Goal: Task Accomplishment & Management: Manage account settings

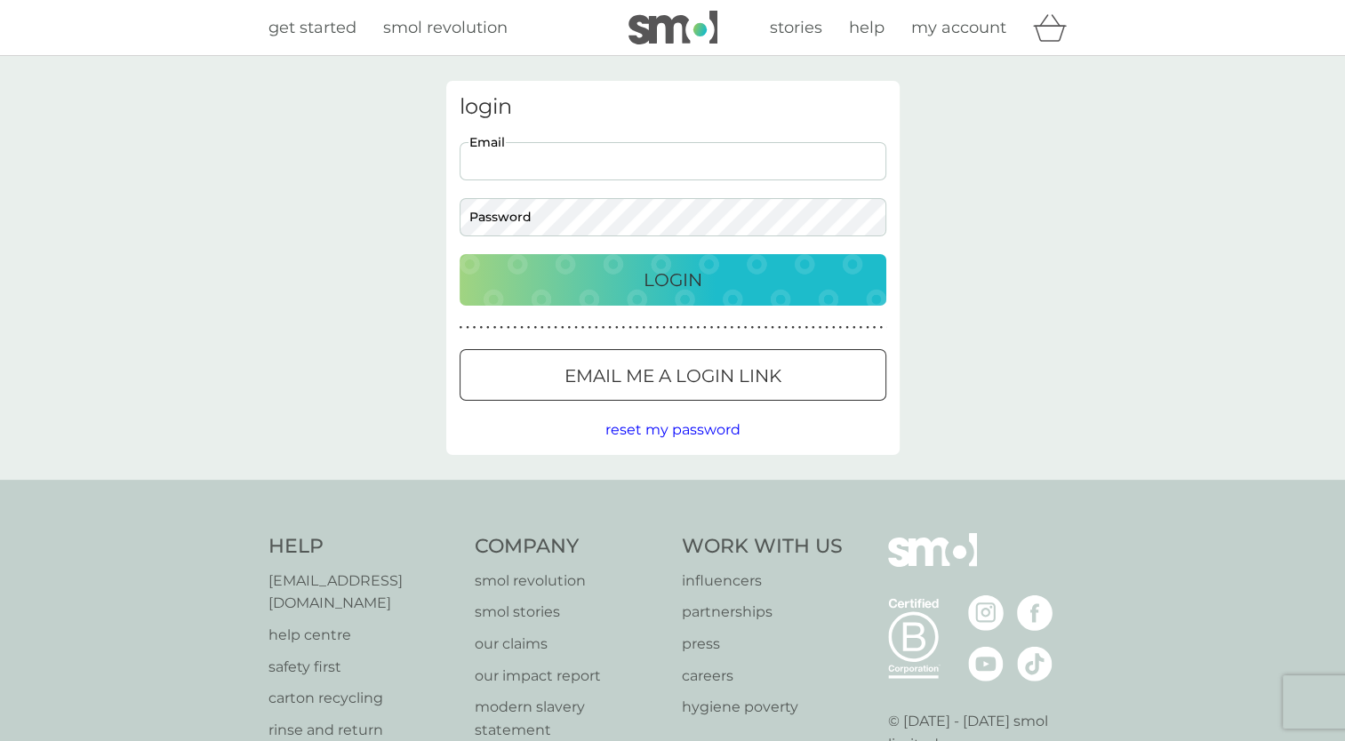
click at [573, 158] on input "Email" at bounding box center [673, 161] width 427 height 38
type input "clement-le.bleis@hotmail.fr"
click at [460, 254] on button "Login" at bounding box center [673, 280] width 427 height 52
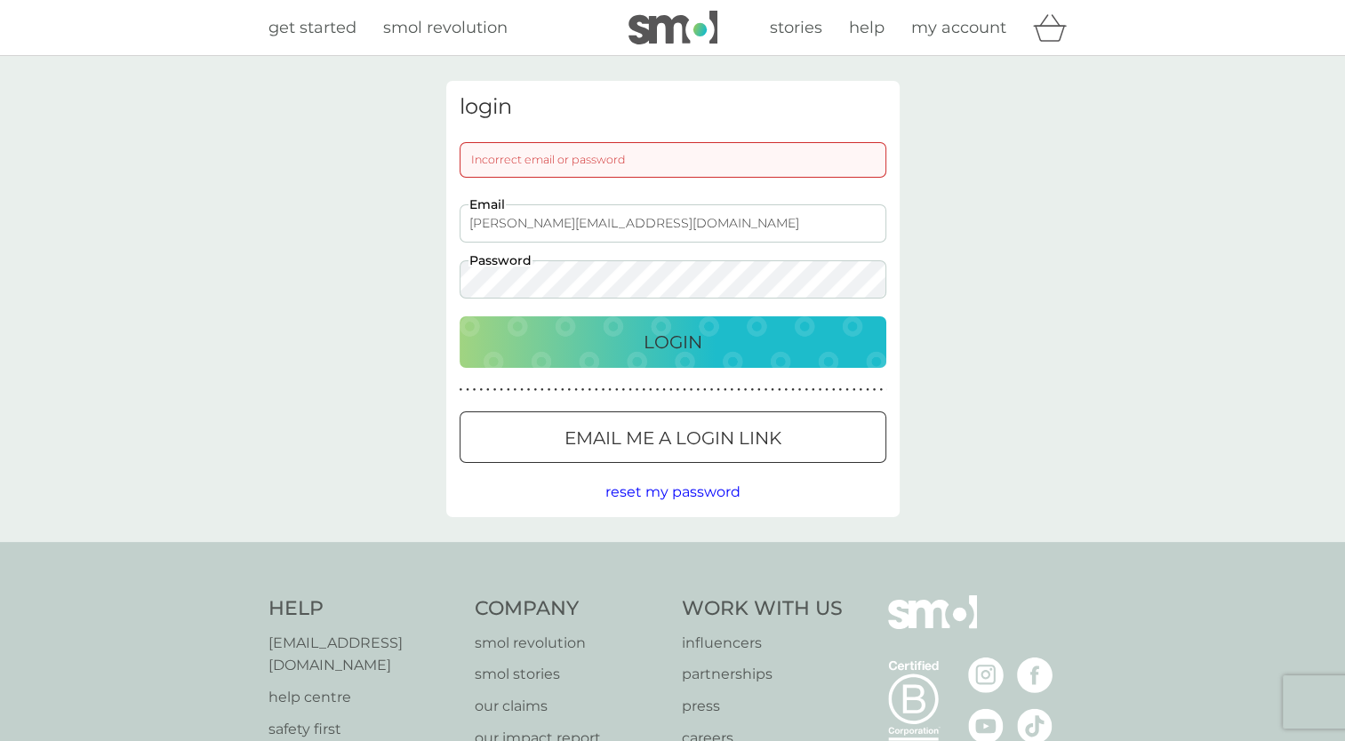
click at [460, 317] on button "Login" at bounding box center [673, 343] width 427 height 52
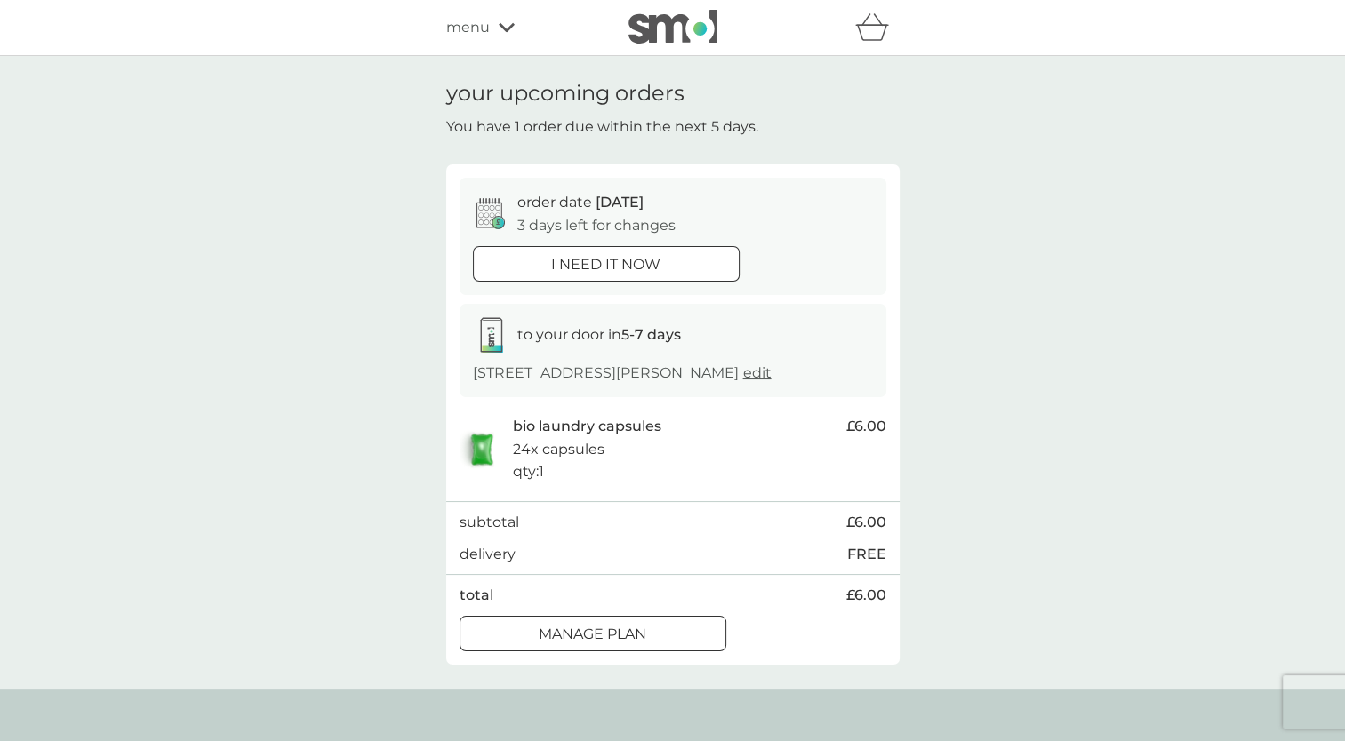
click at [594, 631] on div at bounding box center [593, 634] width 64 height 19
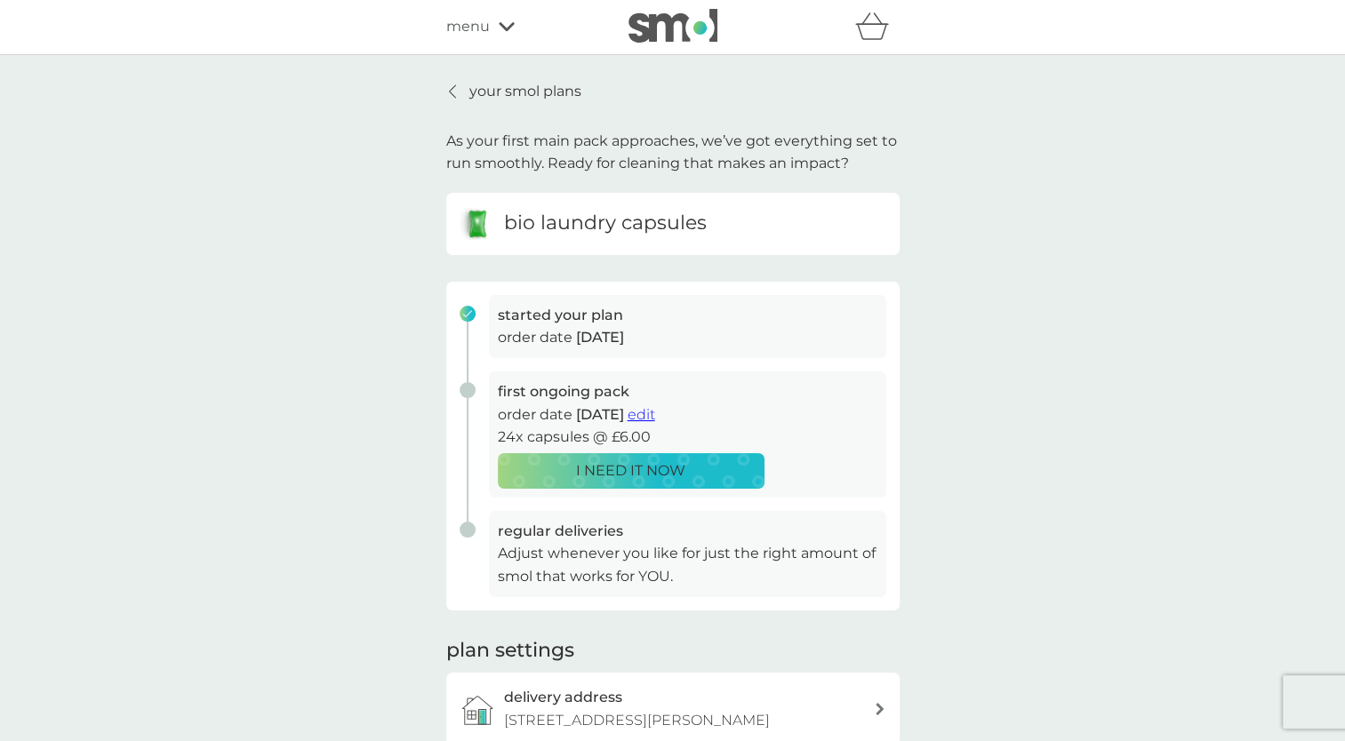
scroll to position [89, 0]
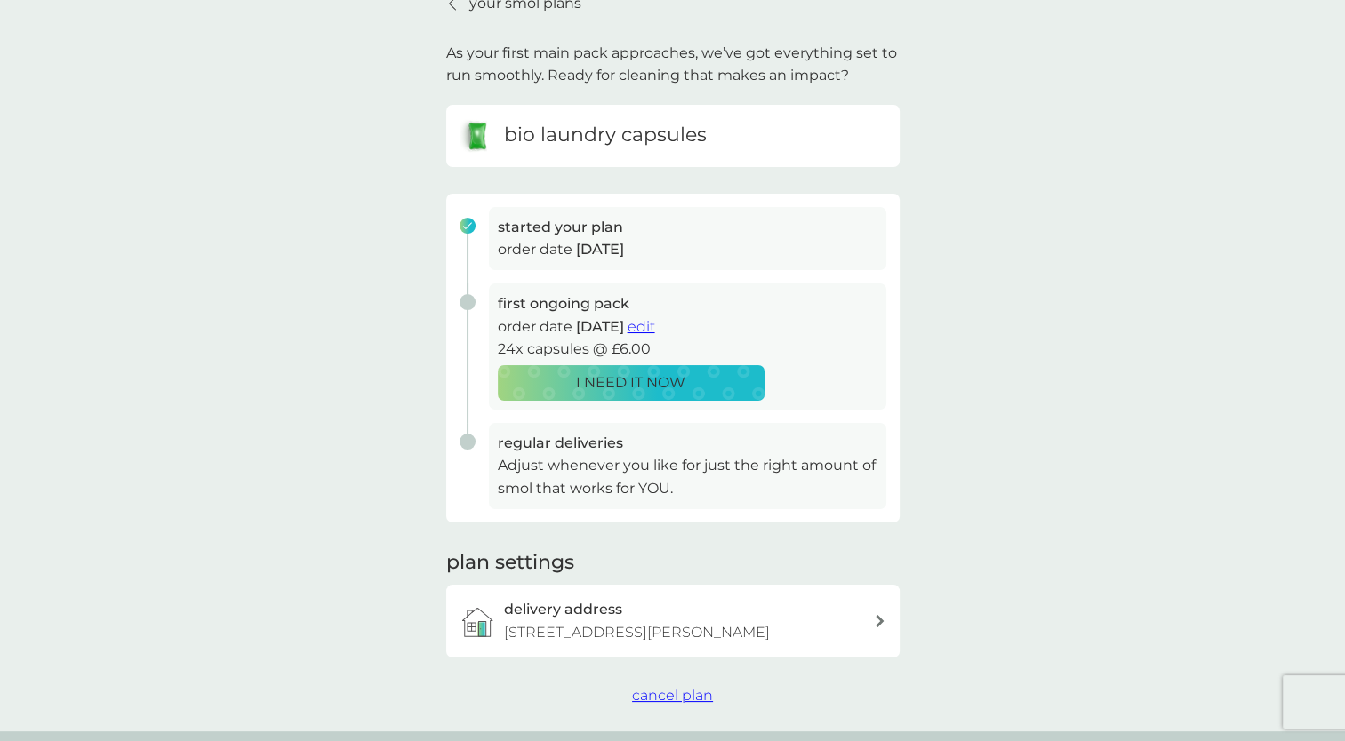
click at [655, 327] on span "edit" at bounding box center [642, 326] width 28 height 17
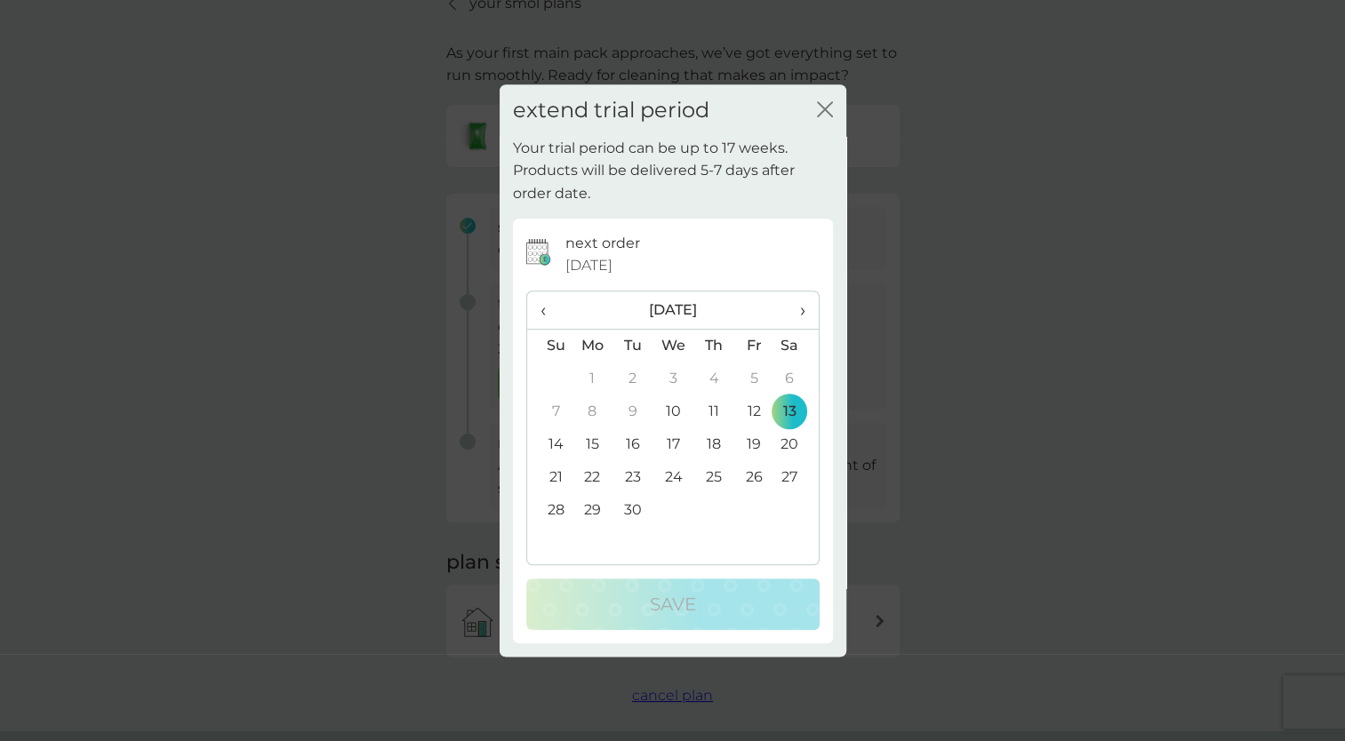
click at [637, 509] on td "30" at bounding box center [633, 510] width 40 height 33
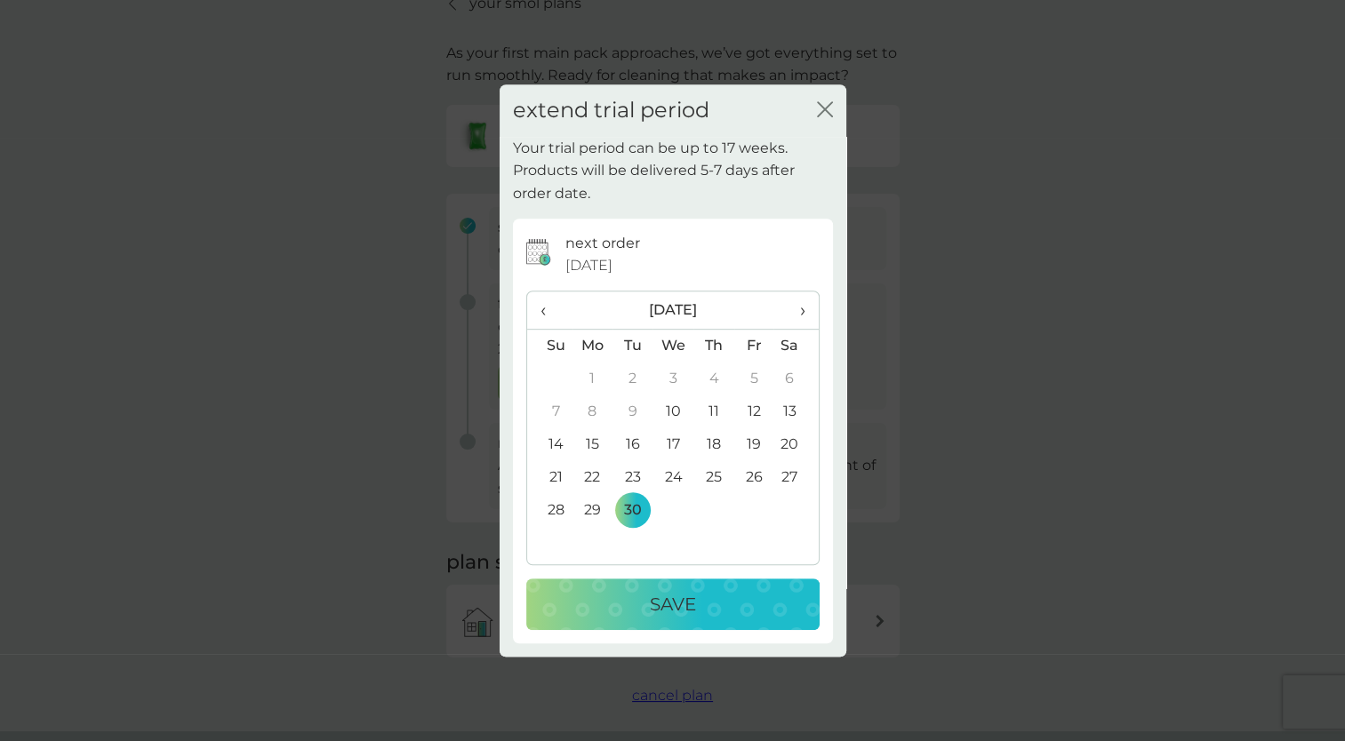
click at [803, 306] on span "›" at bounding box center [796, 310] width 18 height 37
click at [790, 373] on td "4" at bounding box center [795, 379] width 44 height 33
click at [699, 590] on div "Save" at bounding box center [673, 604] width 258 height 28
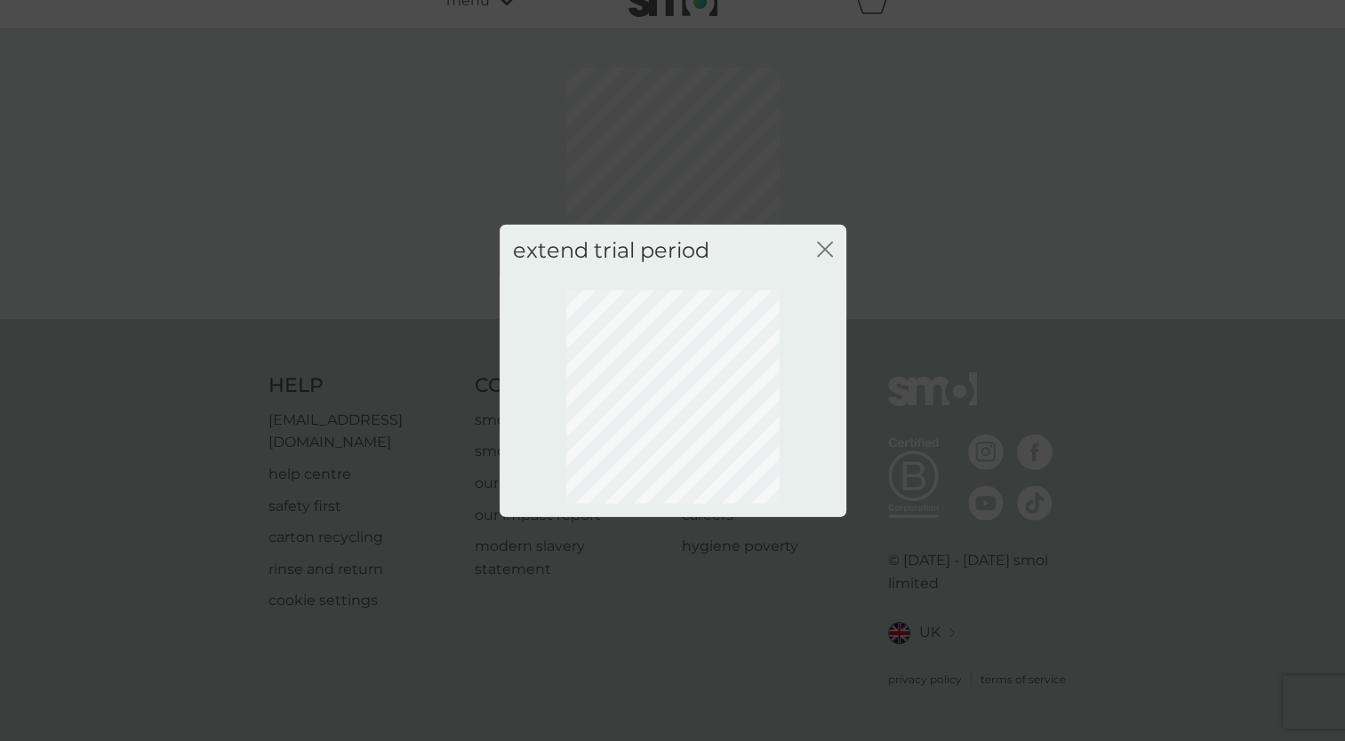
scroll to position [4, 0]
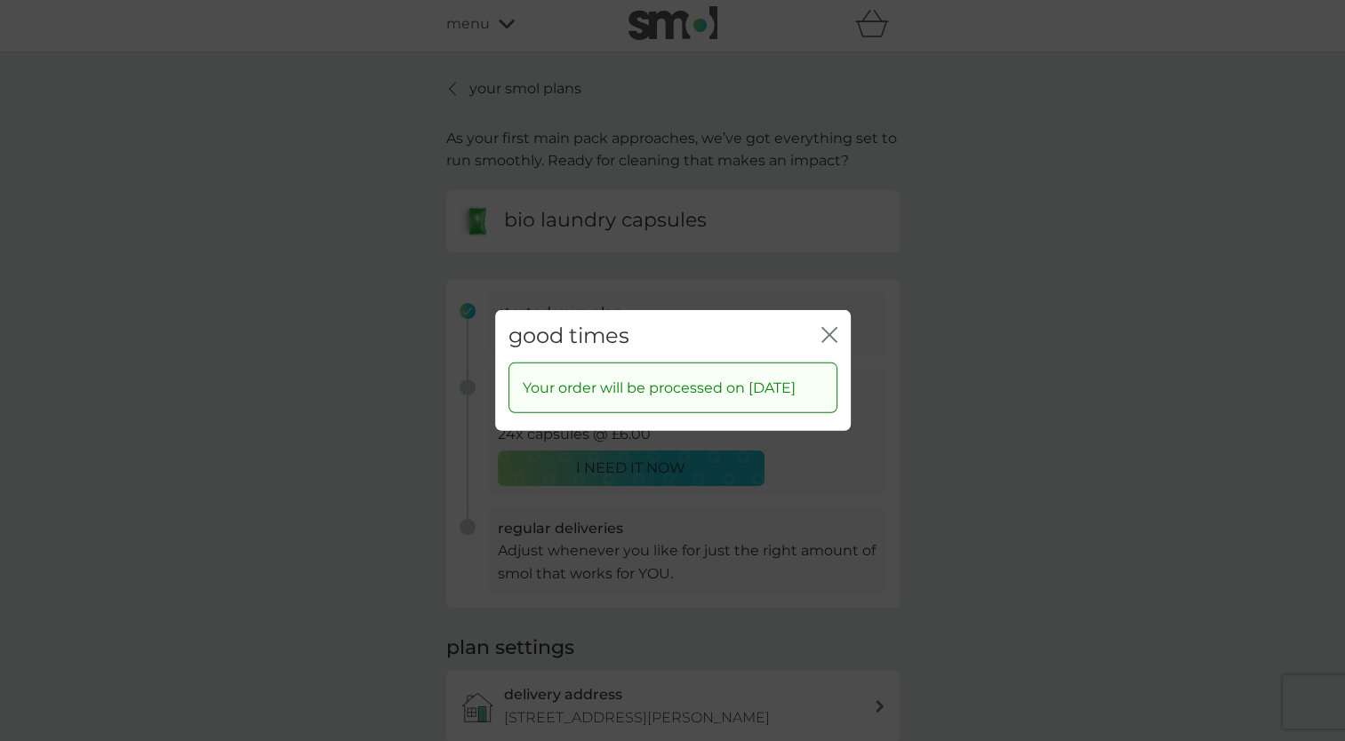
click at [834, 328] on icon "close" at bounding box center [833, 335] width 7 height 14
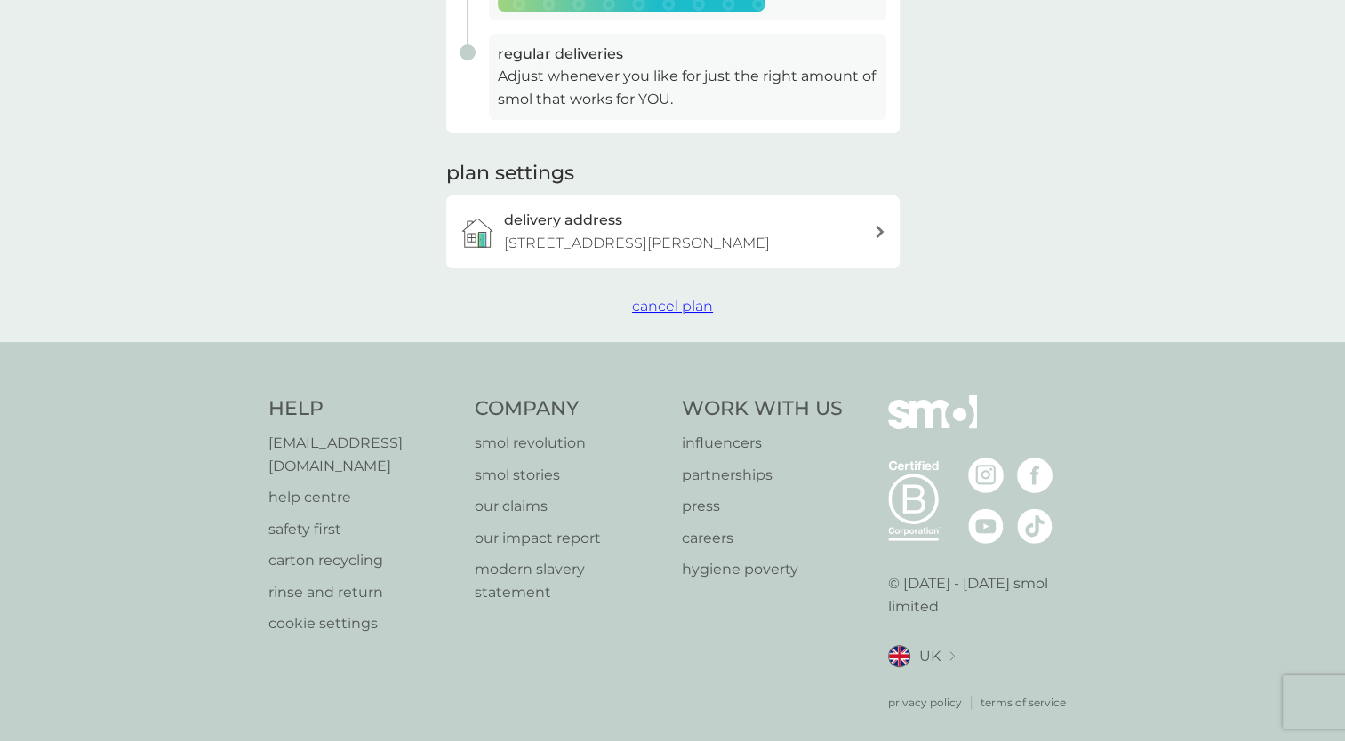
scroll to position [0, 0]
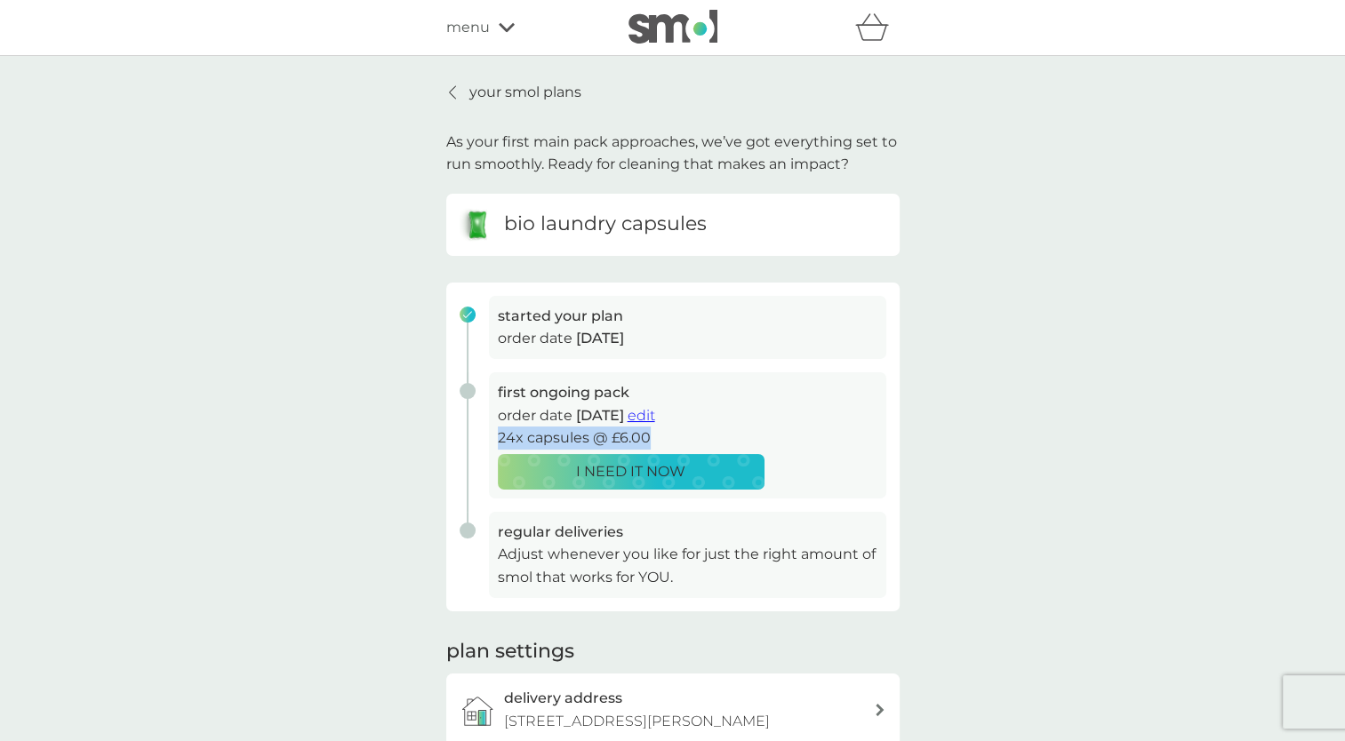
drag, startPoint x: 499, startPoint y: 441, endPoint x: 672, endPoint y: 440, distance: 173.4
click at [672, 440] on p "24x capsules @ £6.00" at bounding box center [688, 438] width 380 height 23
drag, startPoint x: 672, startPoint y: 440, endPoint x: 1102, endPoint y: 418, distance: 430.0
click at [1102, 418] on div "your smol plans As your first main pack approaches, we’ve got everything set to…" at bounding box center [672, 438] width 1345 height 765
click at [510, 91] on p "your smol plans" at bounding box center [525, 92] width 112 height 23
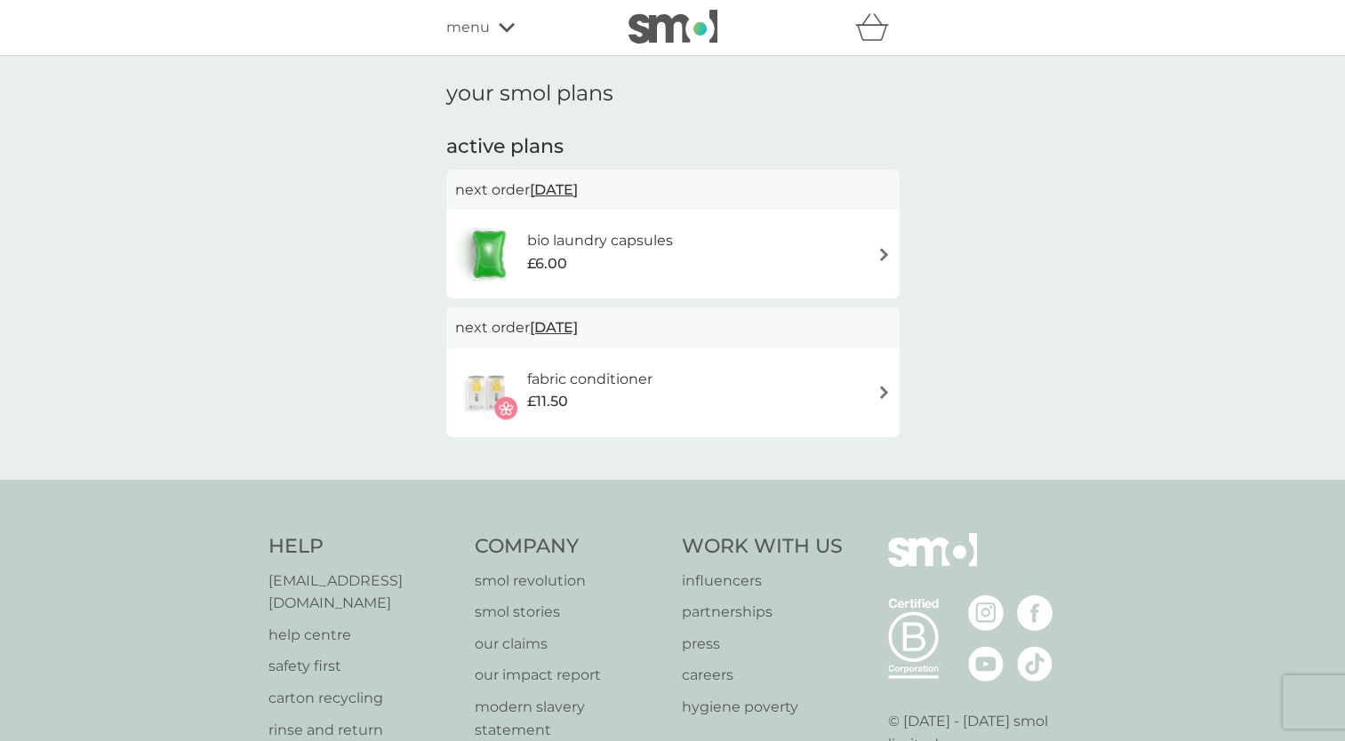
click at [474, 23] on span "menu" at bounding box center [468, 27] width 44 height 23
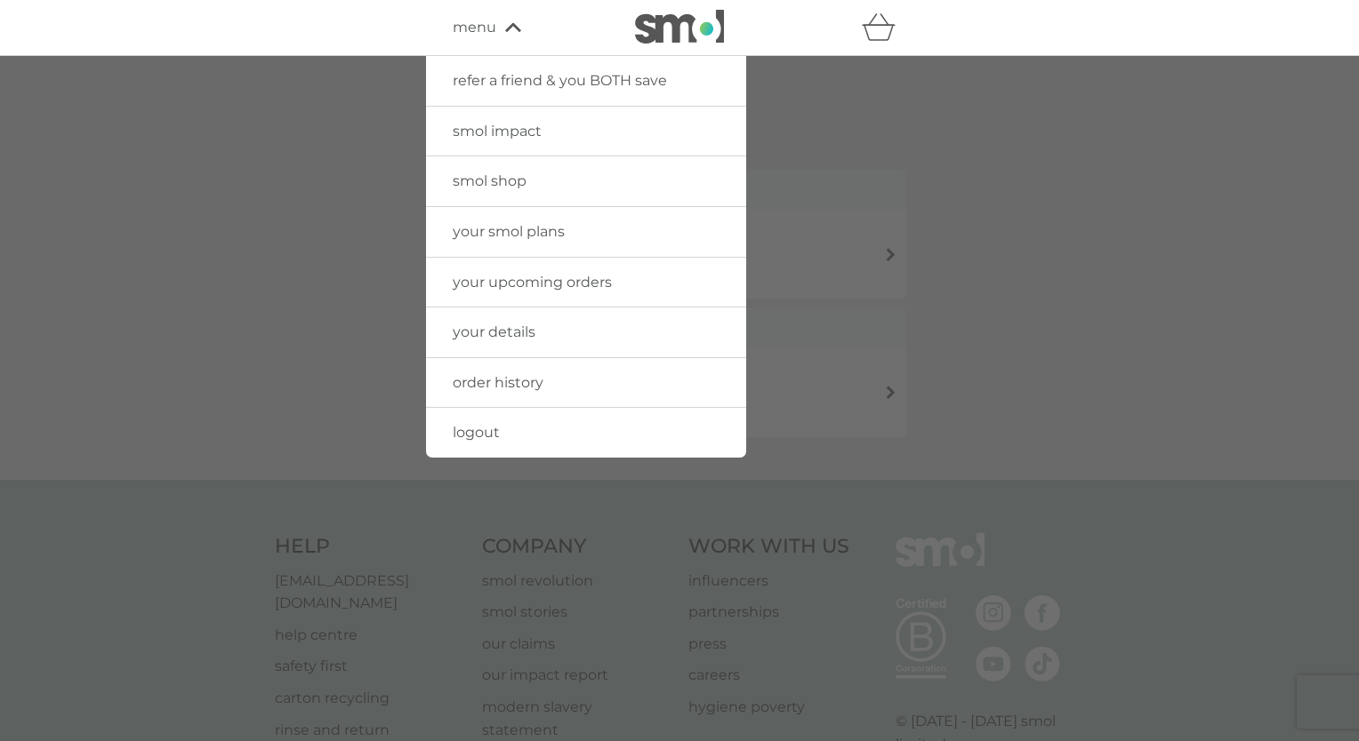
click at [317, 185] on div at bounding box center [679, 426] width 1359 height 741
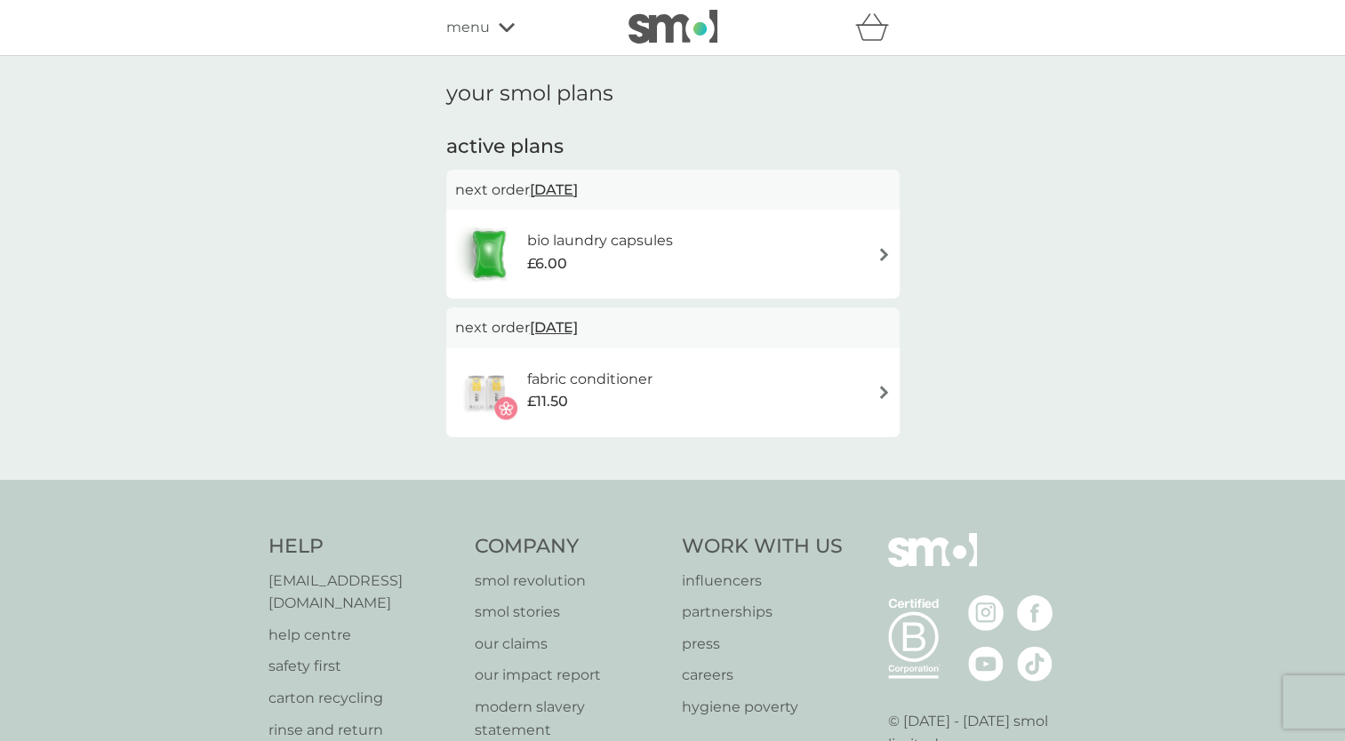
click at [569, 249] on h6 "bio laundry capsules" at bounding box center [600, 240] width 146 height 23
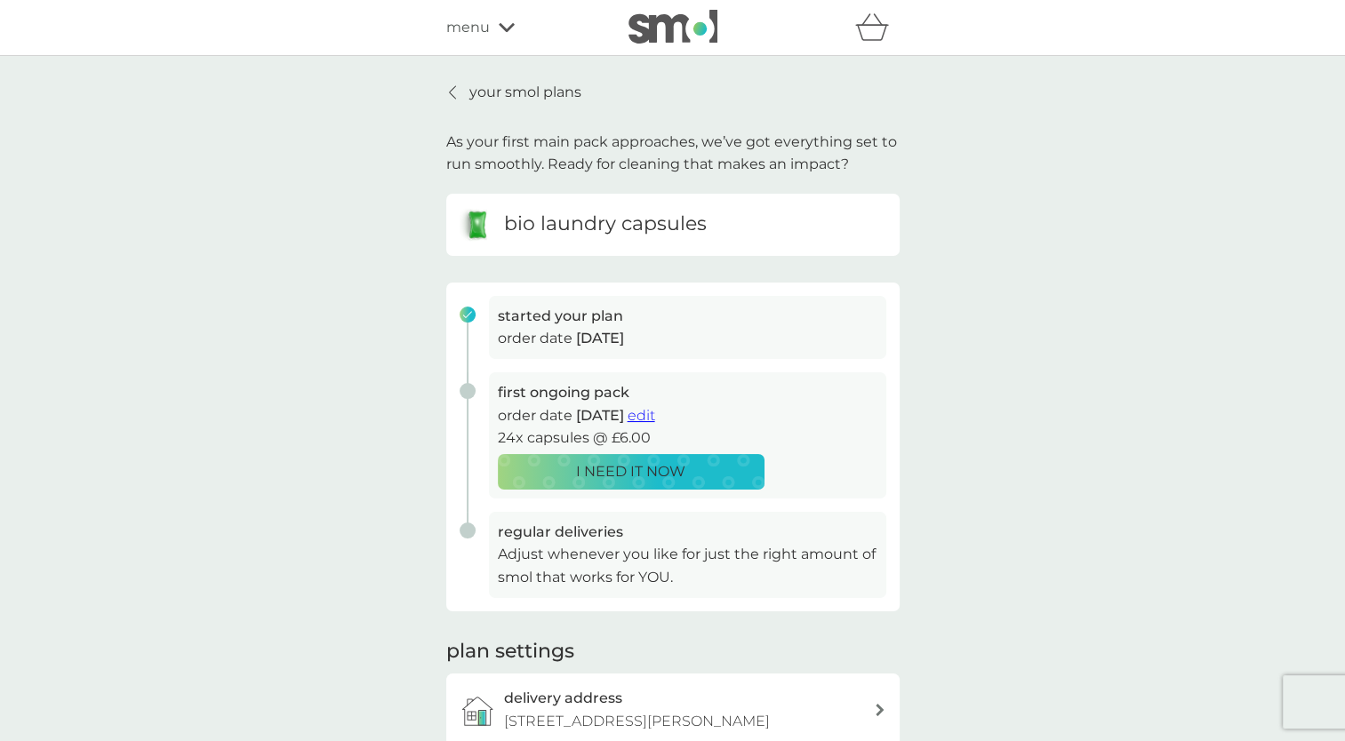
click at [515, 92] on p "your smol plans" at bounding box center [525, 92] width 112 height 23
